Goal: Task Accomplishment & Management: Complete application form

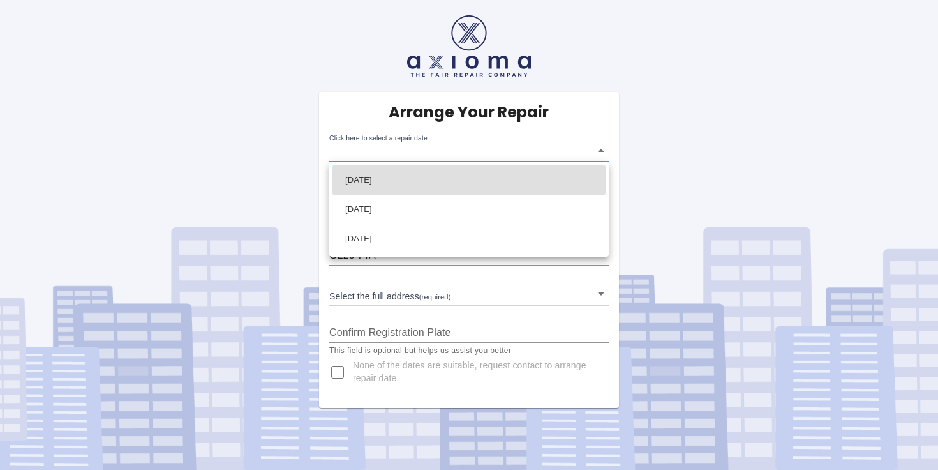
click at [525, 160] on body "Arrange Your Repair Click here to select a repair date ​ Phone Number   * 07711…" at bounding box center [469, 235] width 938 height 470
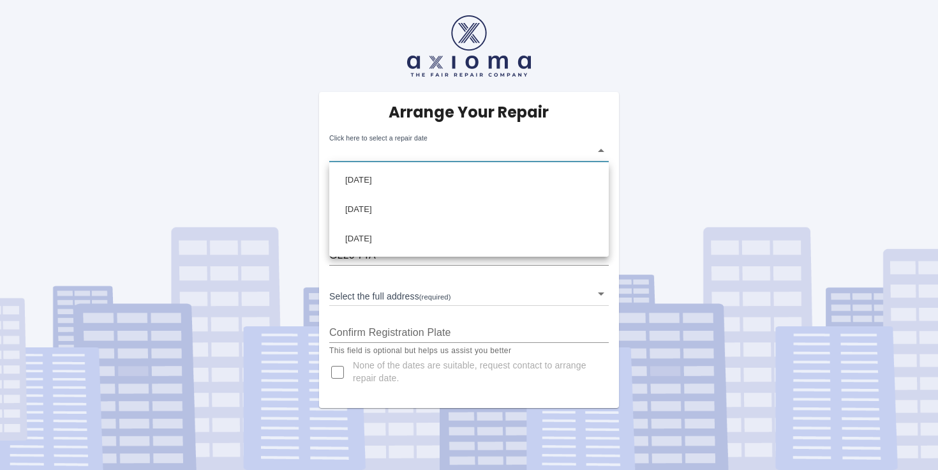
click at [580, 123] on div at bounding box center [469, 235] width 938 height 470
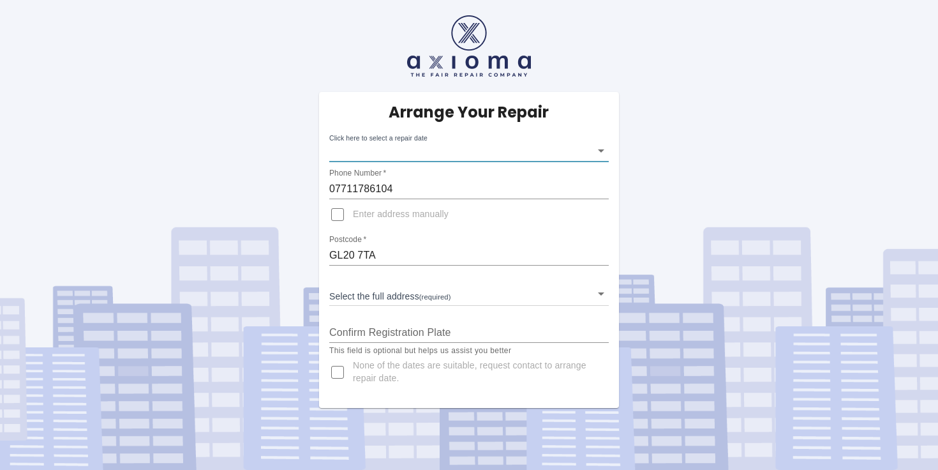
click at [604, 148] on body "Arrange Your Repair Click here to select a repair date ​ Phone Number   * 07711…" at bounding box center [469, 235] width 938 height 470
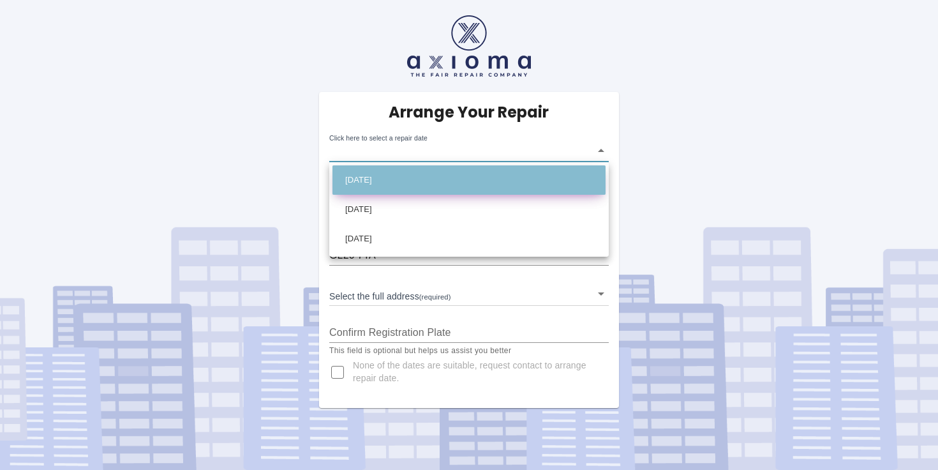
click at [391, 179] on li "[DATE]" at bounding box center [469, 179] width 273 height 29
type input "[DATE]T00:00:00.000Z"
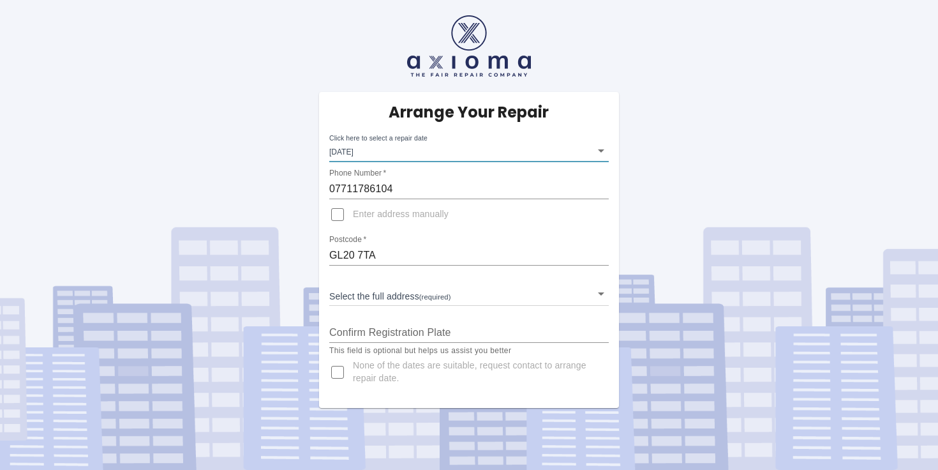
click at [603, 295] on body "Arrange Your Repair Click here to select a repair date [DATE] [DATE]T00:00:00.0…" at bounding box center [469, 235] width 938 height 470
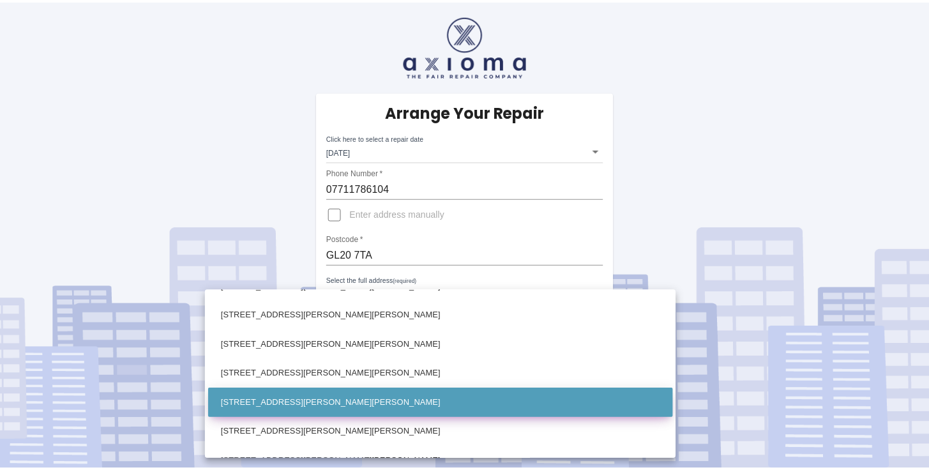
scroll to position [1020, 0]
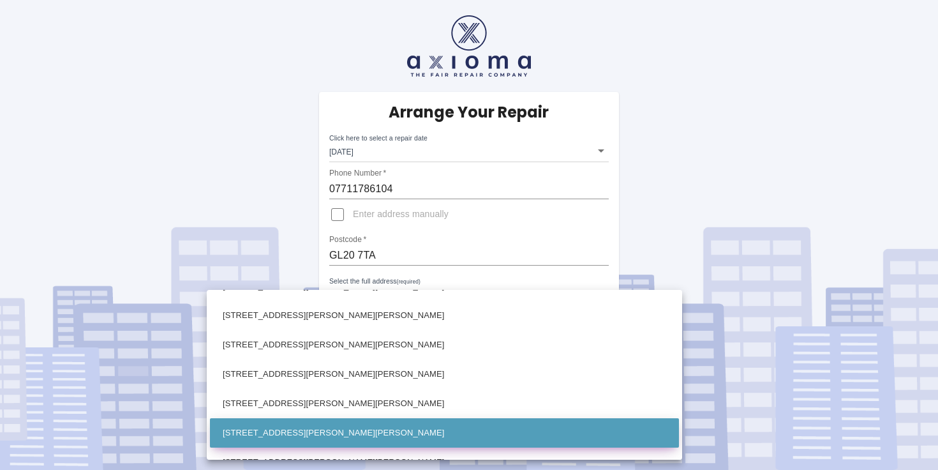
click at [407, 427] on li "[STREET_ADDRESS][PERSON_NAME][PERSON_NAME]" at bounding box center [444, 432] width 469 height 29
type input "[STREET_ADDRESS][PERSON_NAME][PERSON_NAME]"
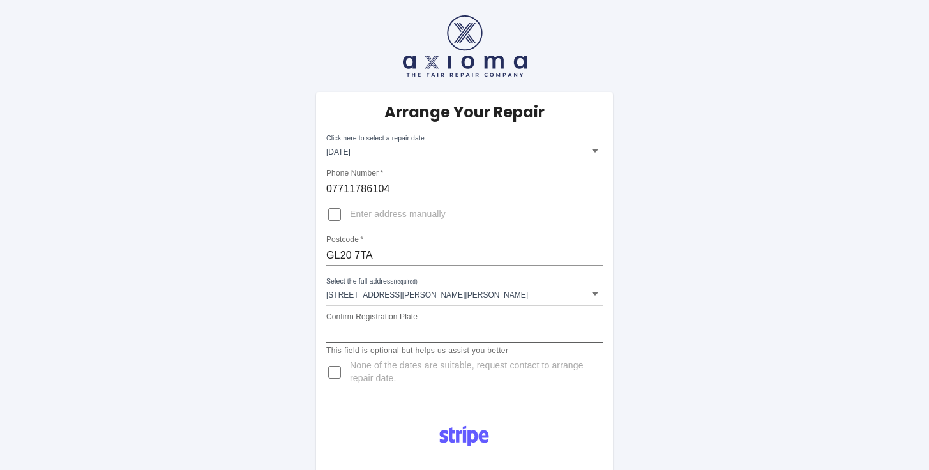
click at [408, 331] on input "Confirm Registration Plate" at bounding box center [464, 332] width 276 height 20
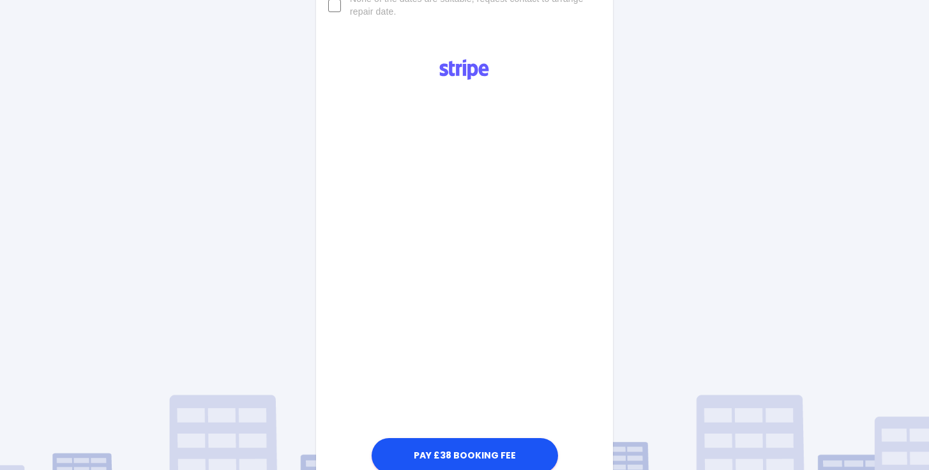
scroll to position [424, 0]
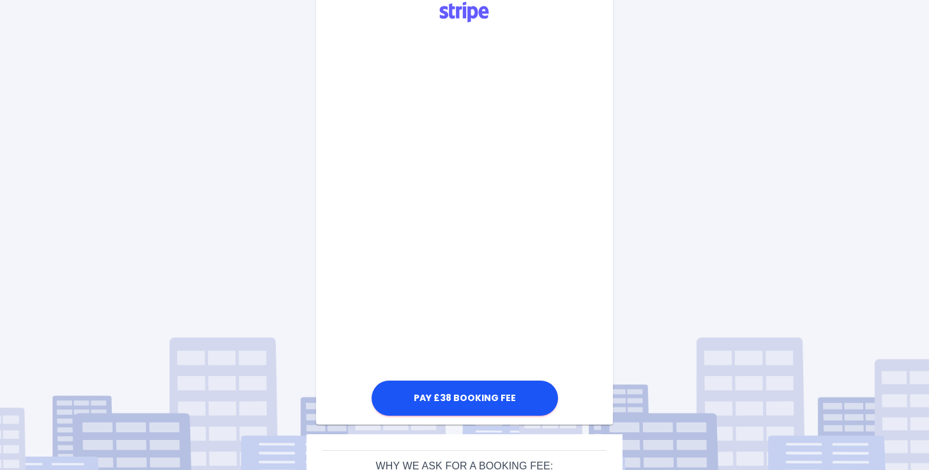
type input "VE66PAO"
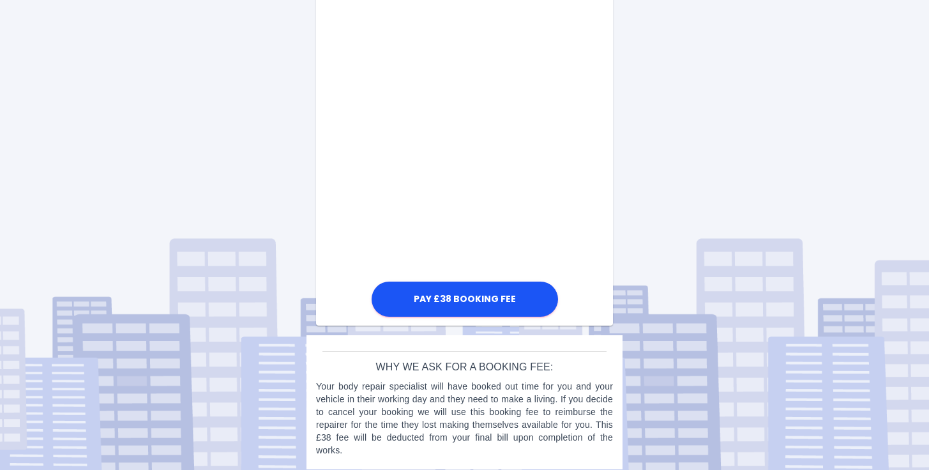
scroll to position [752, 0]
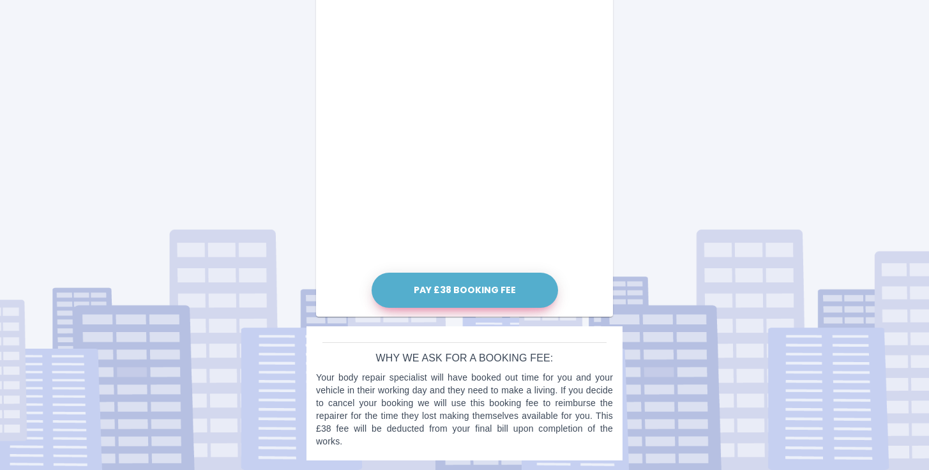
click at [467, 291] on button "Pay £38 Booking Fee" at bounding box center [465, 290] width 186 height 35
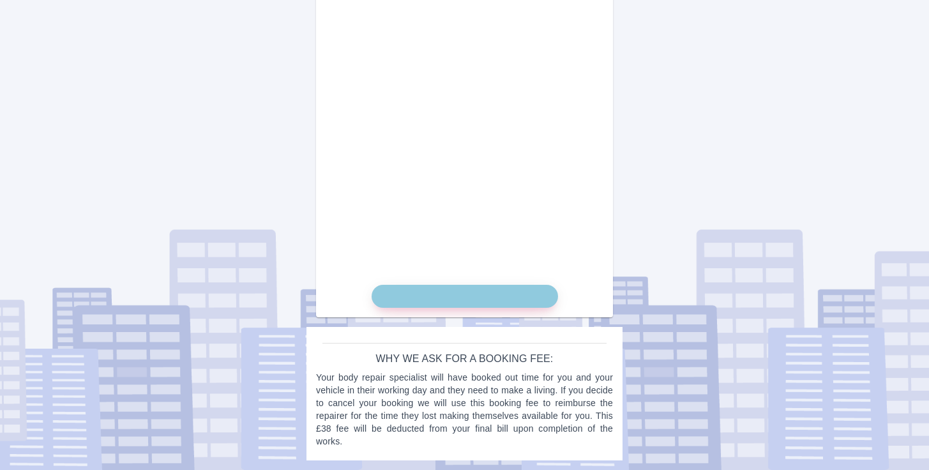
scroll to position [727, 0]
